Goal: Information Seeking & Learning: Learn about a topic

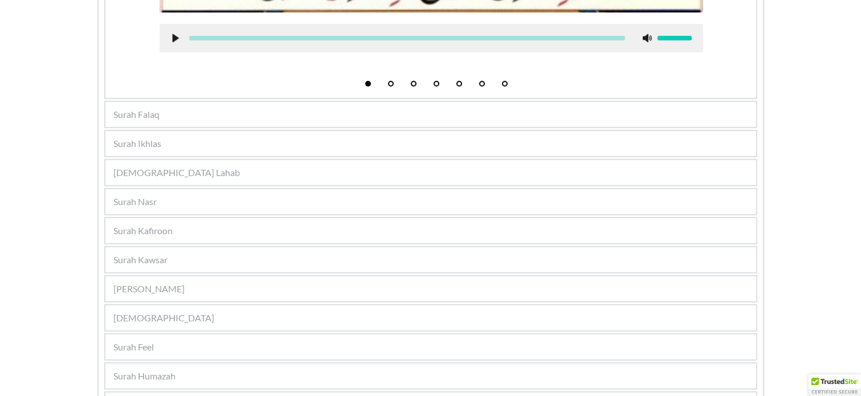
scroll to position [978, 0]
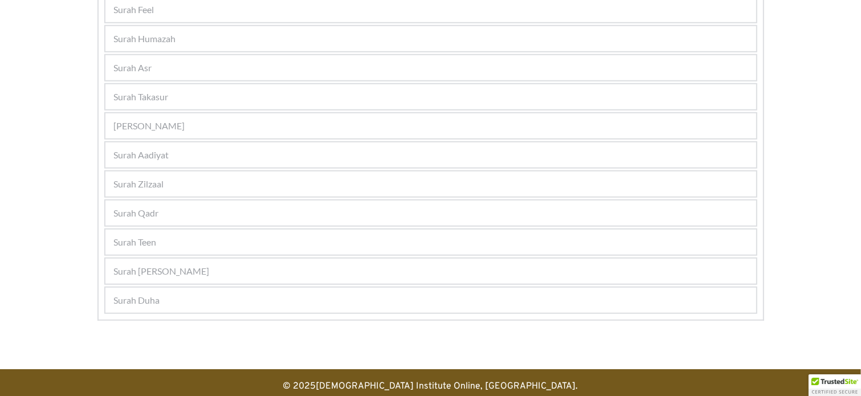
click at [176, 146] on div "Surah Aadiyat" at bounding box center [430, 154] width 651 height 25
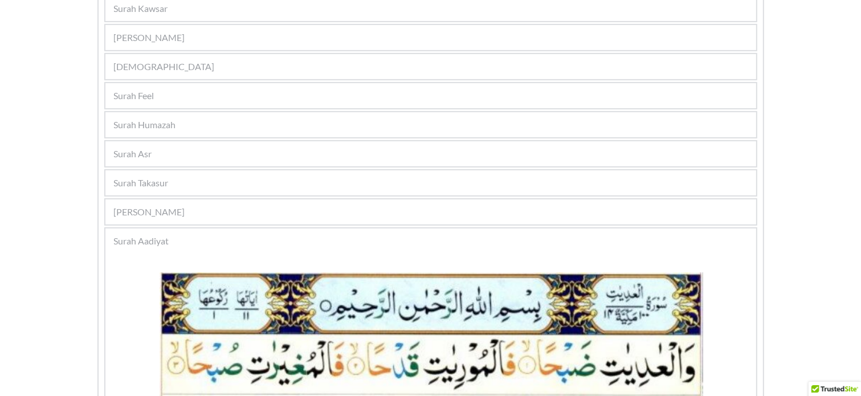
scroll to position [473, 0]
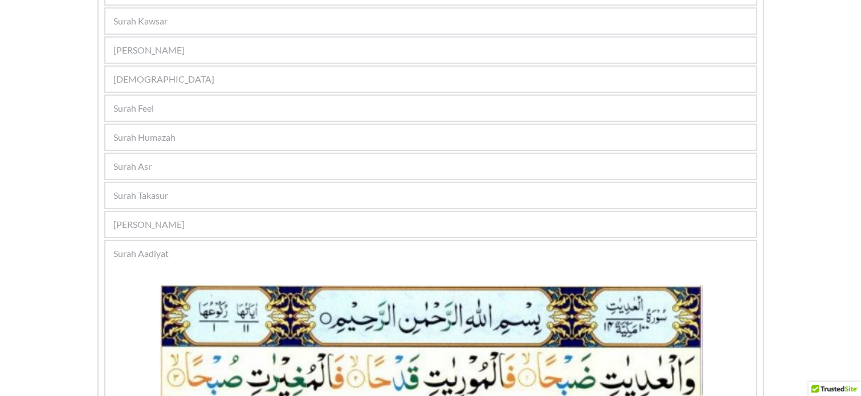
click at [152, 80] on span "Surah Quraish" at bounding box center [164, 79] width 101 height 14
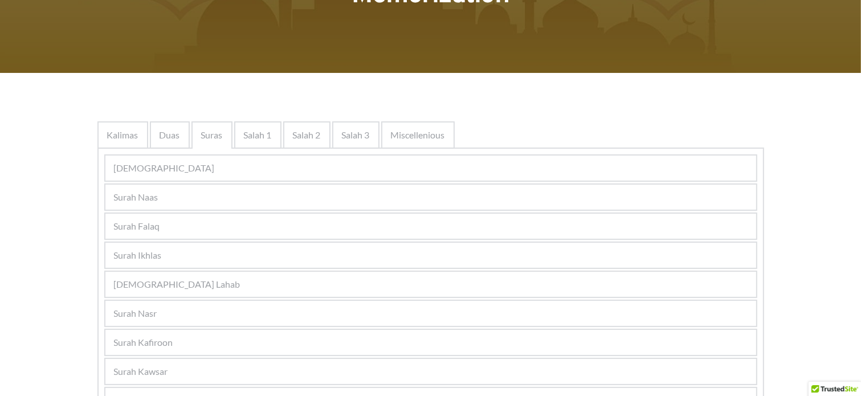
scroll to position [129, 0]
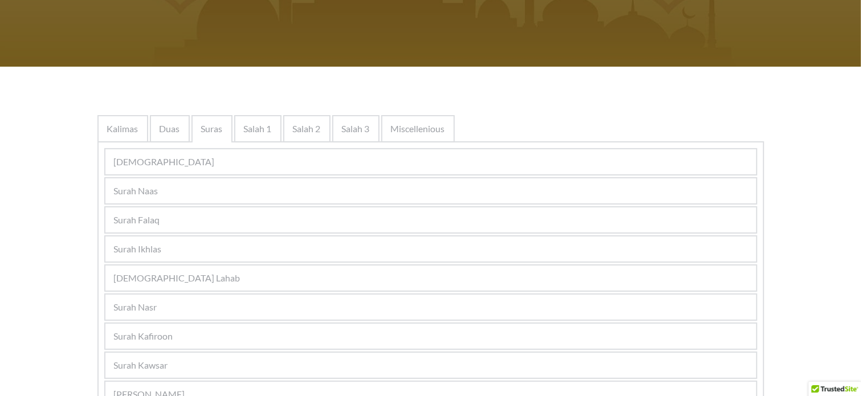
click at [167, 268] on div "Surah Lahab" at bounding box center [430, 277] width 651 height 25
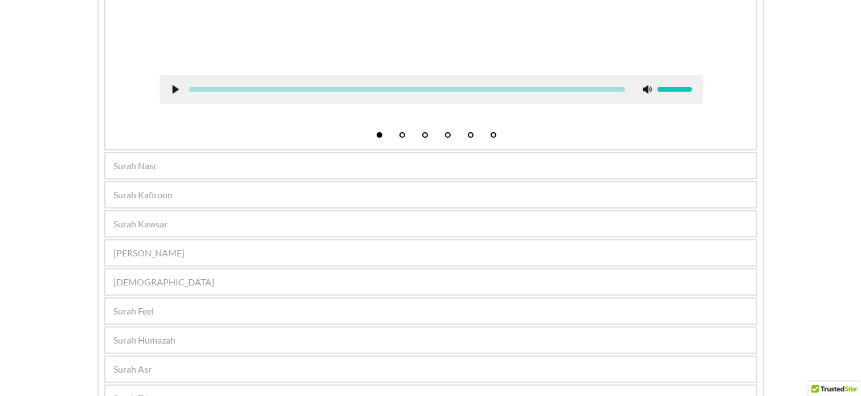
scroll to position [678, 0]
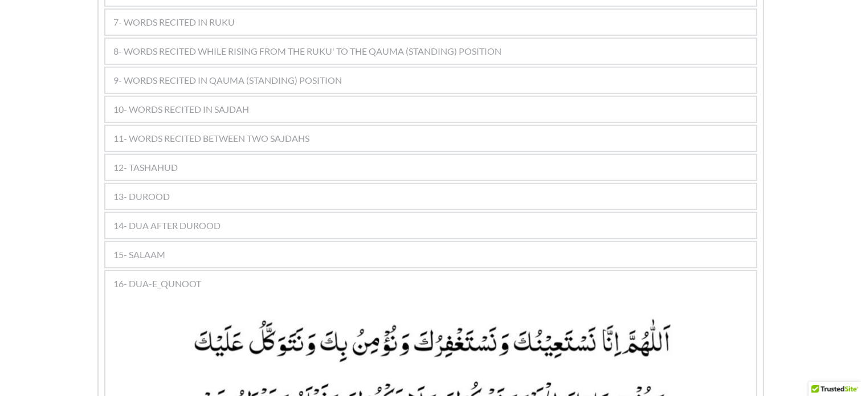
scroll to position [842, 0]
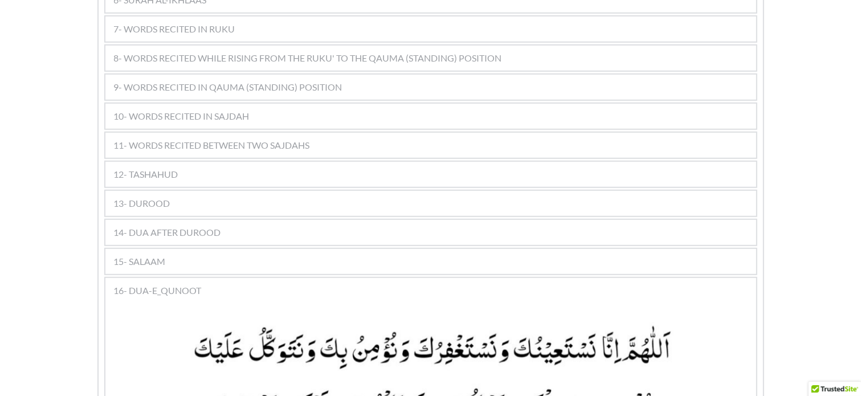
click at [167, 162] on div "12- TASHAHUD" at bounding box center [430, 174] width 651 height 25
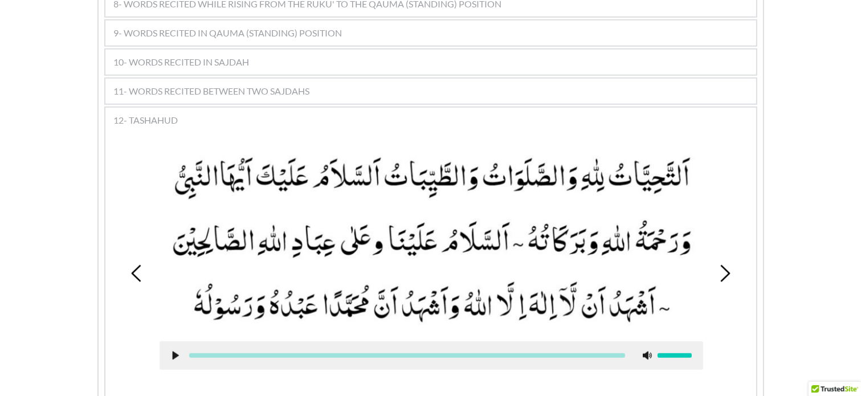
scroll to position [898, 0]
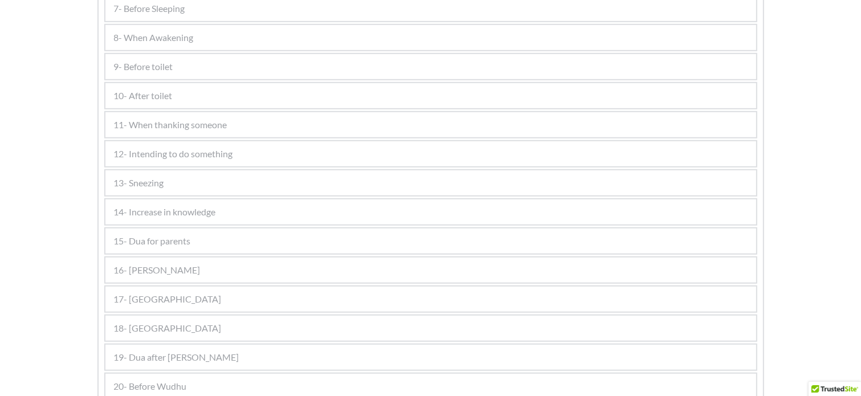
scroll to position [829, 0]
click at [168, 60] on span "9- Before toilet" at bounding box center [143, 67] width 59 height 14
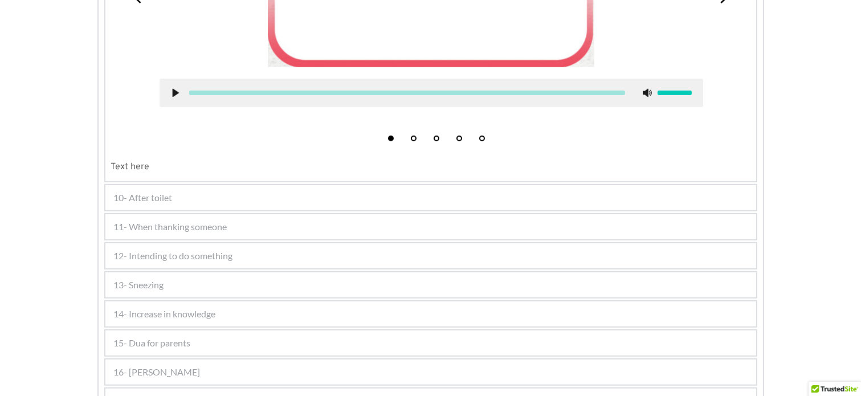
scroll to position [820, 0]
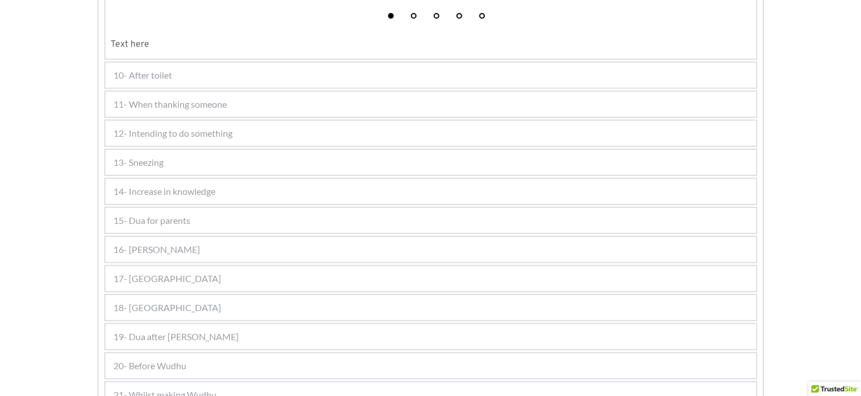
click at [175, 208] on div "15- Dua for parents" at bounding box center [430, 220] width 651 height 25
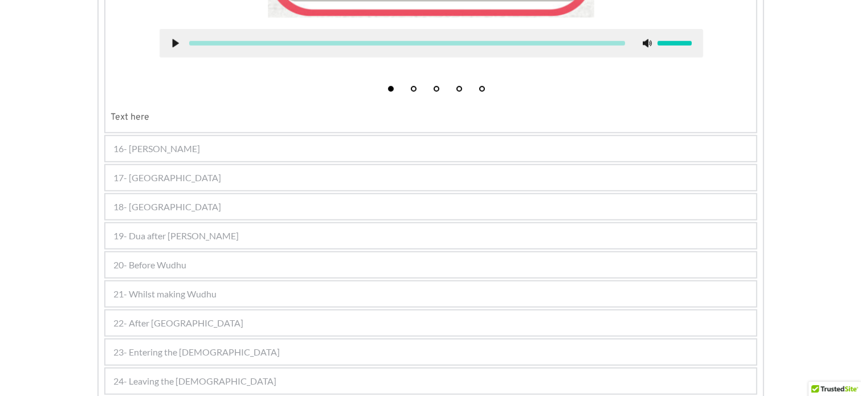
scroll to position [960, 0]
click at [202, 233] on div "19- Dua after [PERSON_NAME]" at bounding box center [430, 235] width 651 height 25
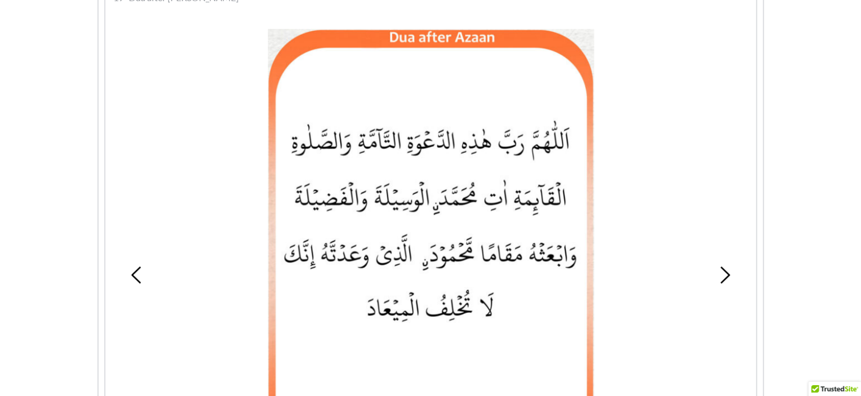
scroll to position [817, 0]
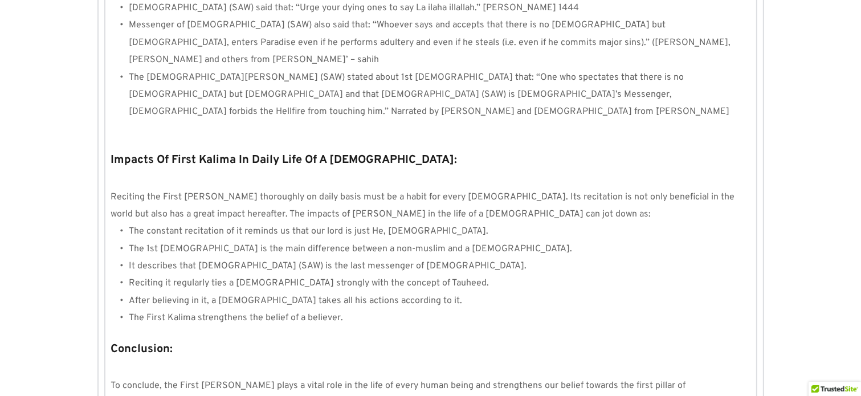
scroll to position [1066, 0]
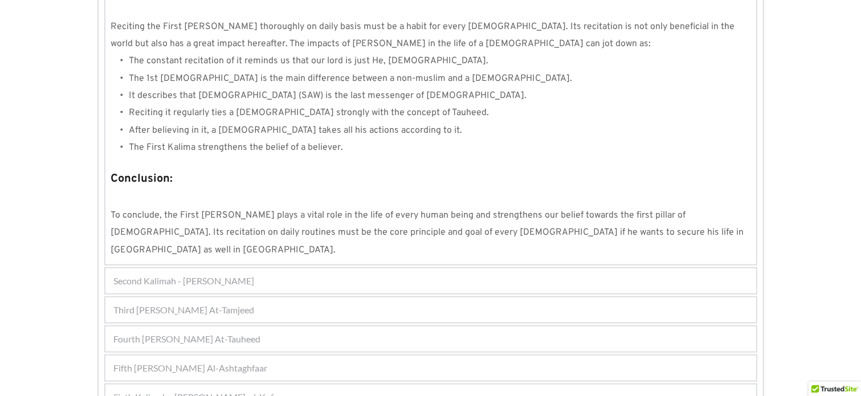
click at [163, 390] on span "Sixth Kalimah - Kalimah Radd-al-Kufar" at bounding box center [198, 397] width 168 height 14
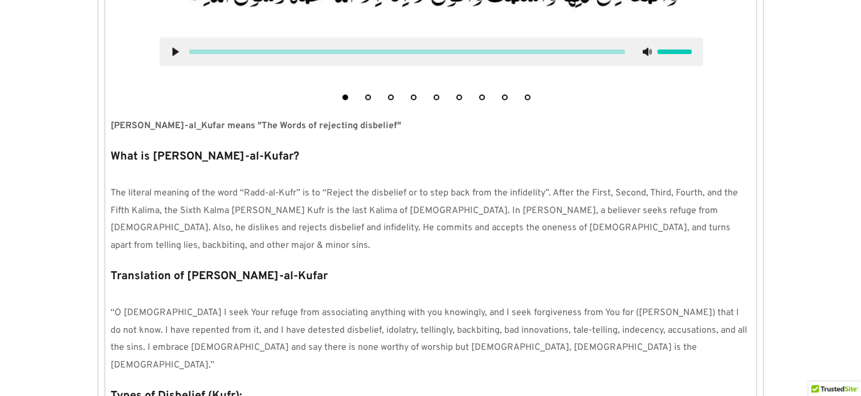
scroll to position [419, 0]
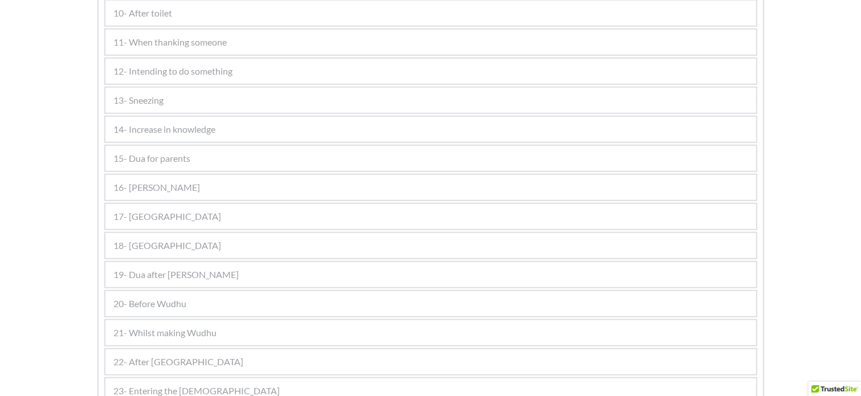
scroll to position [964, 0]
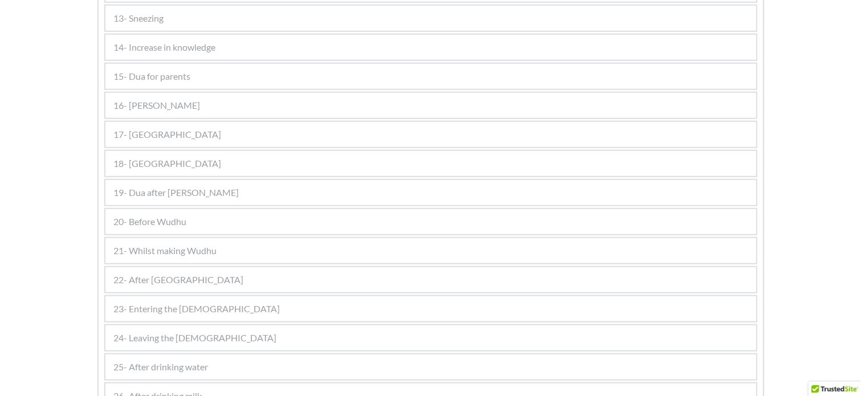
click at [171, 215] on span "20- Before Wudhu" at bounding box center [150, 222] width 73 height 14
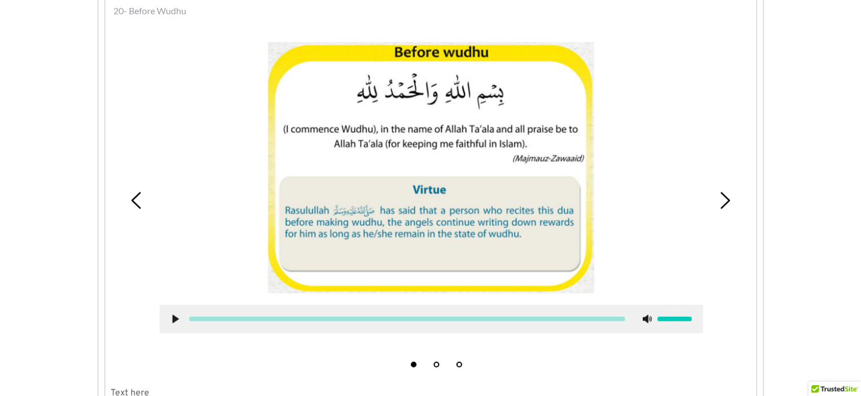
scroll to position [621, 0]
